Goal: Navigation & Orientation: Find specific page/section

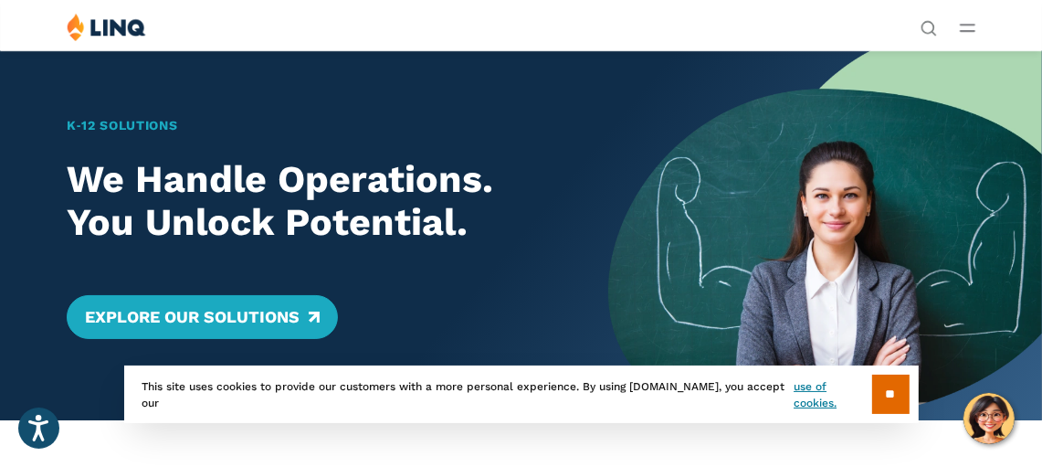
click at [971, 26] on icon "Open Main Menu" at bounding box center [968, 28] width 16 height 8
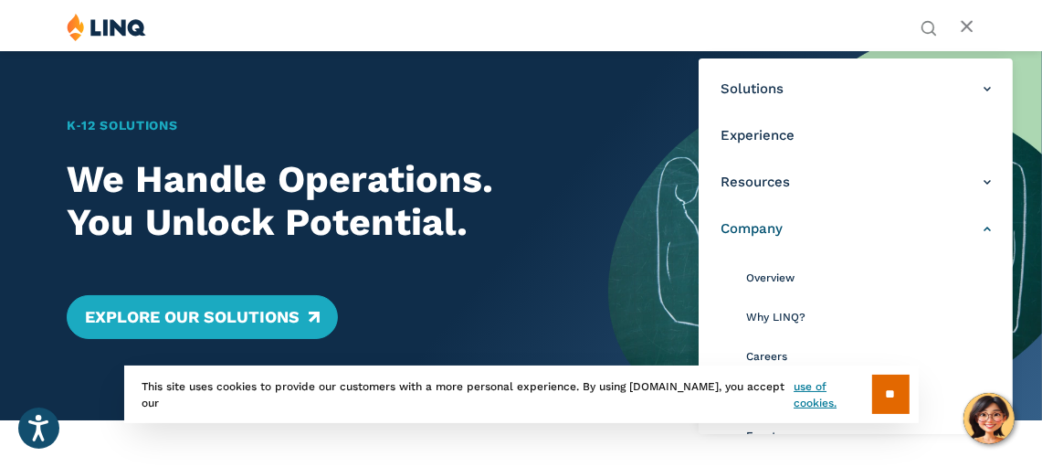
click at [752, 226] on span "Company" at bounding box center [752, 228] width 62 height 19
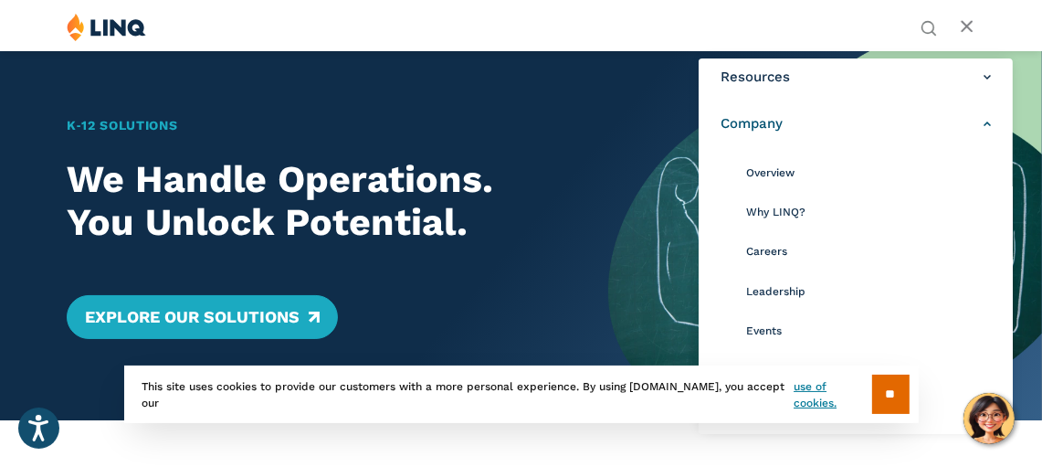
scroll to position [119, 0]
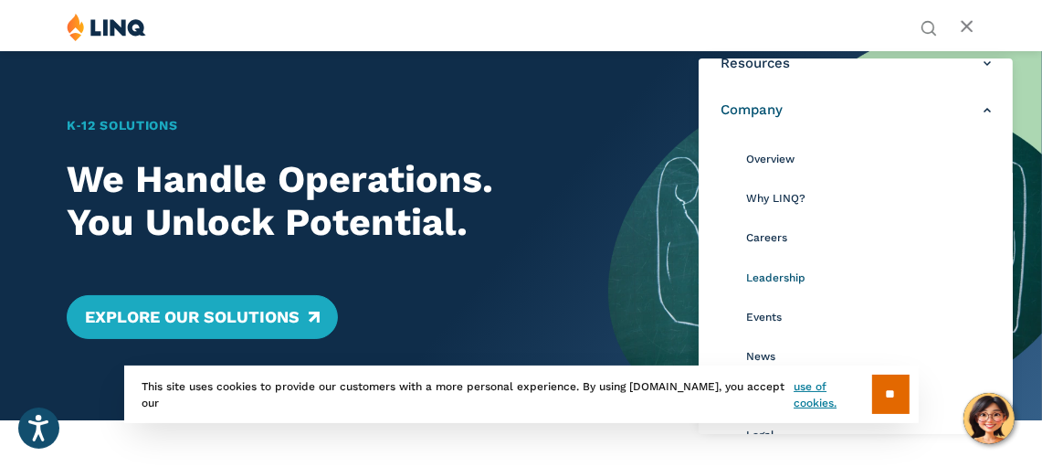
click at [774, 279] on span "Leadership" at bounding box center [775, 277] width 59 height 13
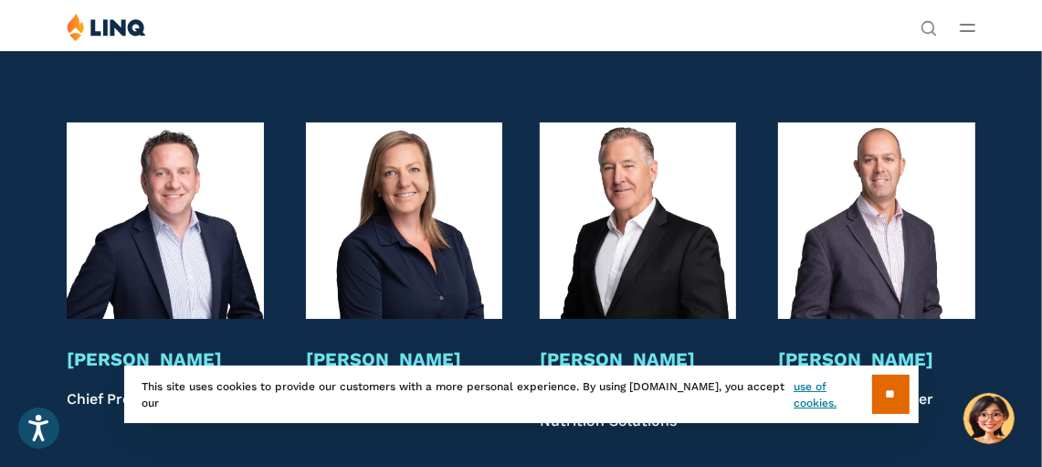
scroll to position [3813, 0]
